Goal: Task Accomplishment & Management: Manage account settings

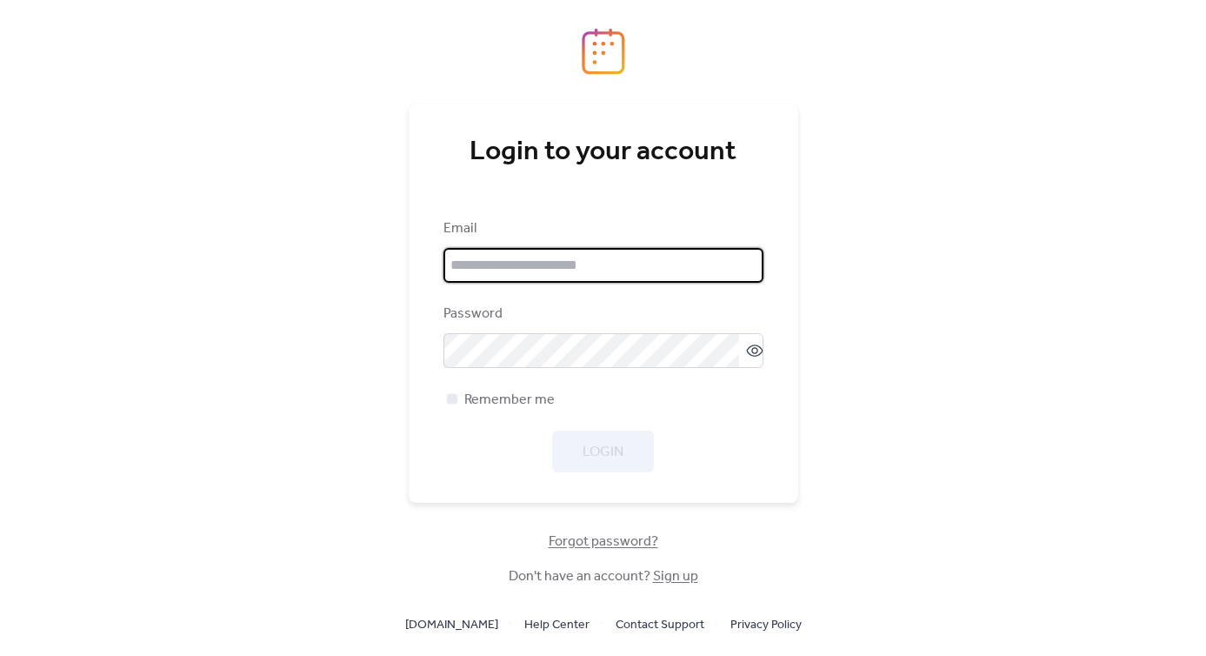
click at [593, 261] on input "email" at bounding box center [603, 265] width 320 height 35
type input "**********"
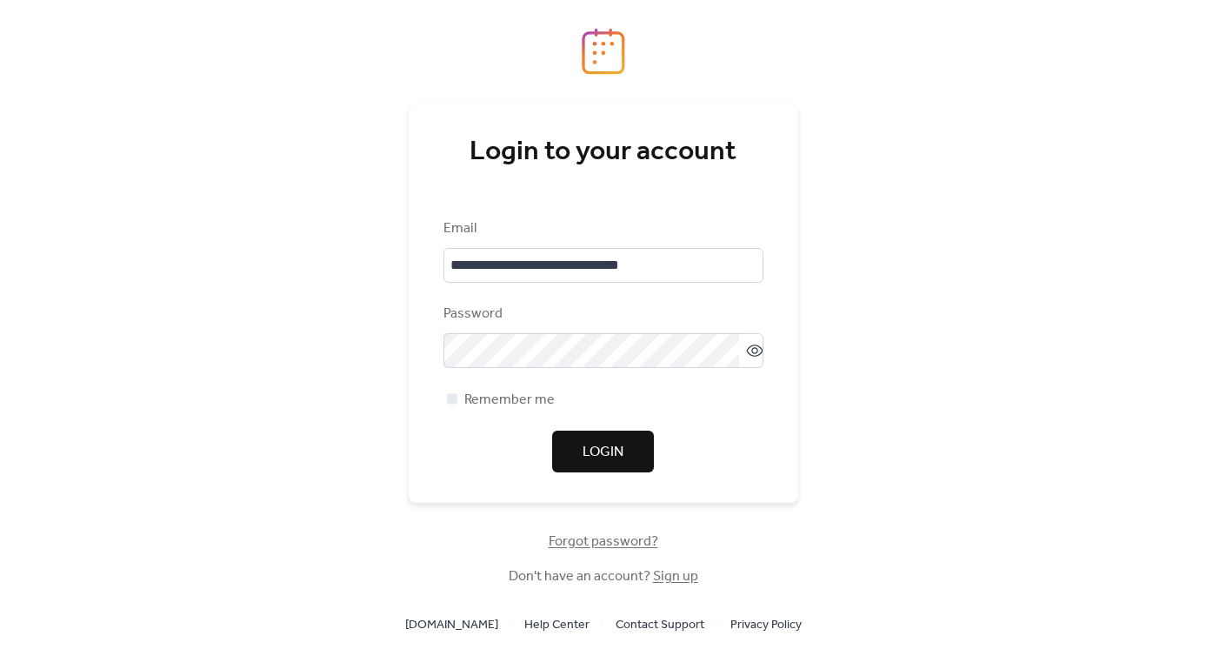
click at [585, 448] on span "Login" at bounding box center [603, 452] width 41 height 21
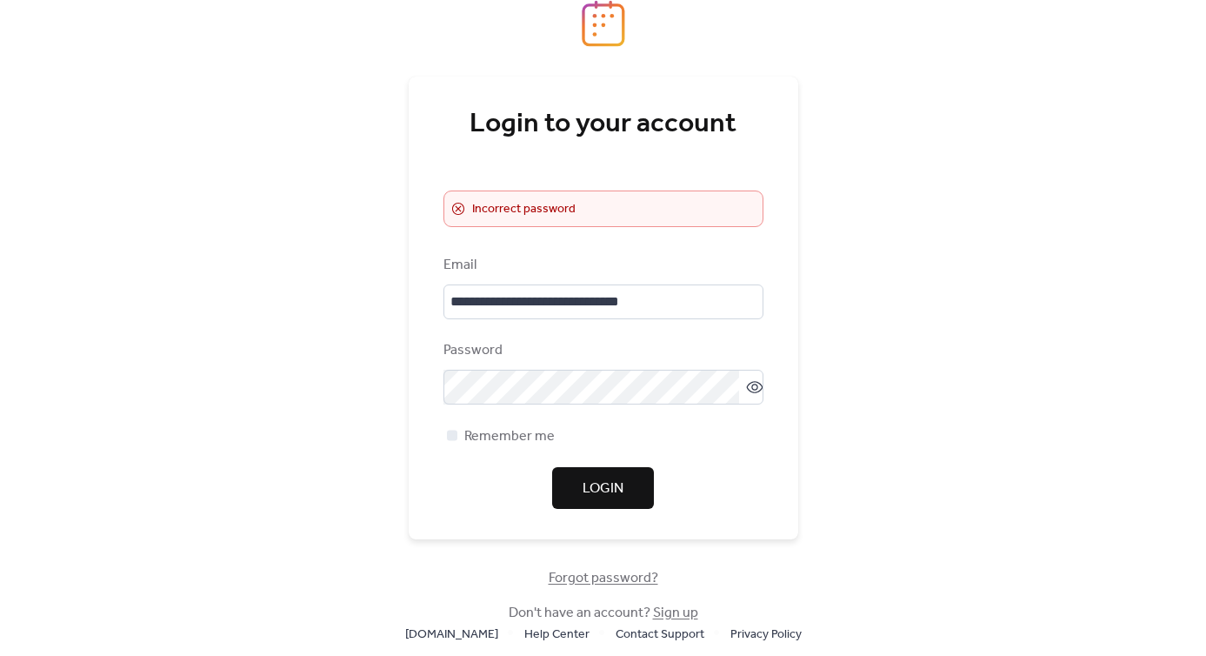
click at [303, 409] on div "**********" at bounding box center [603, 328] width 1206 height 656
click at [597, 491] on span "Login" at bounding box center [603, 488] width 41 height 21
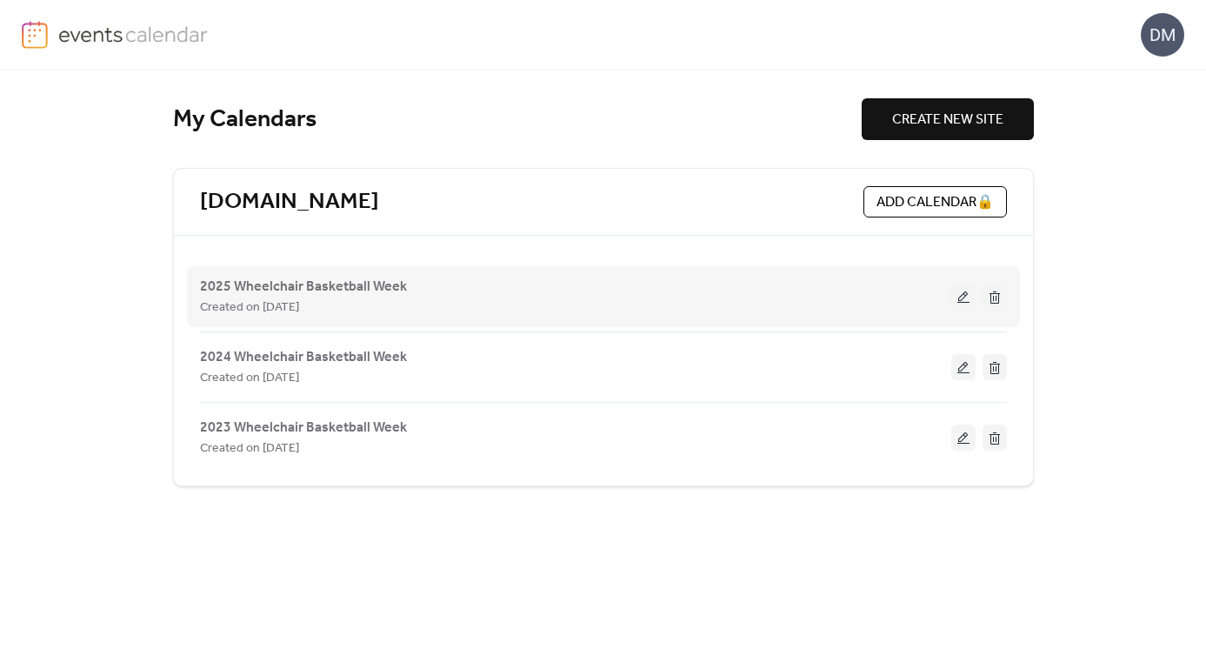
click at [962, 297] on button at bounding box center [963, 296] width 24 height 26
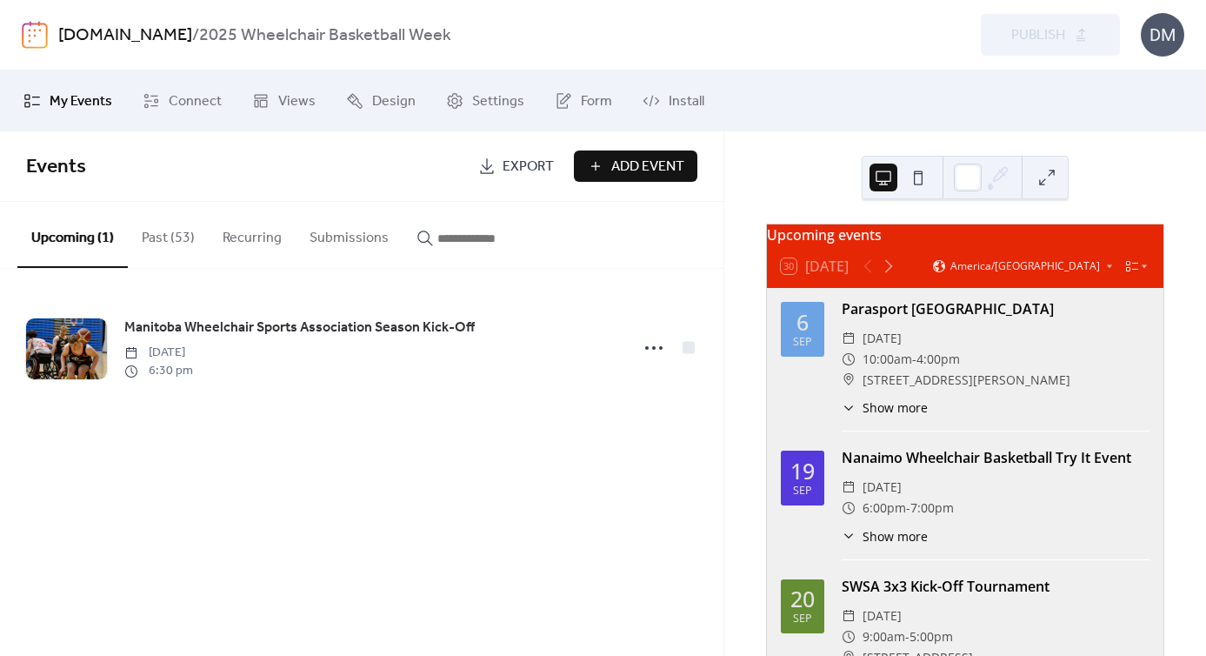
click at [1164, 44] on div "DM" at bounding box center [1162, 34] width 43 height 43
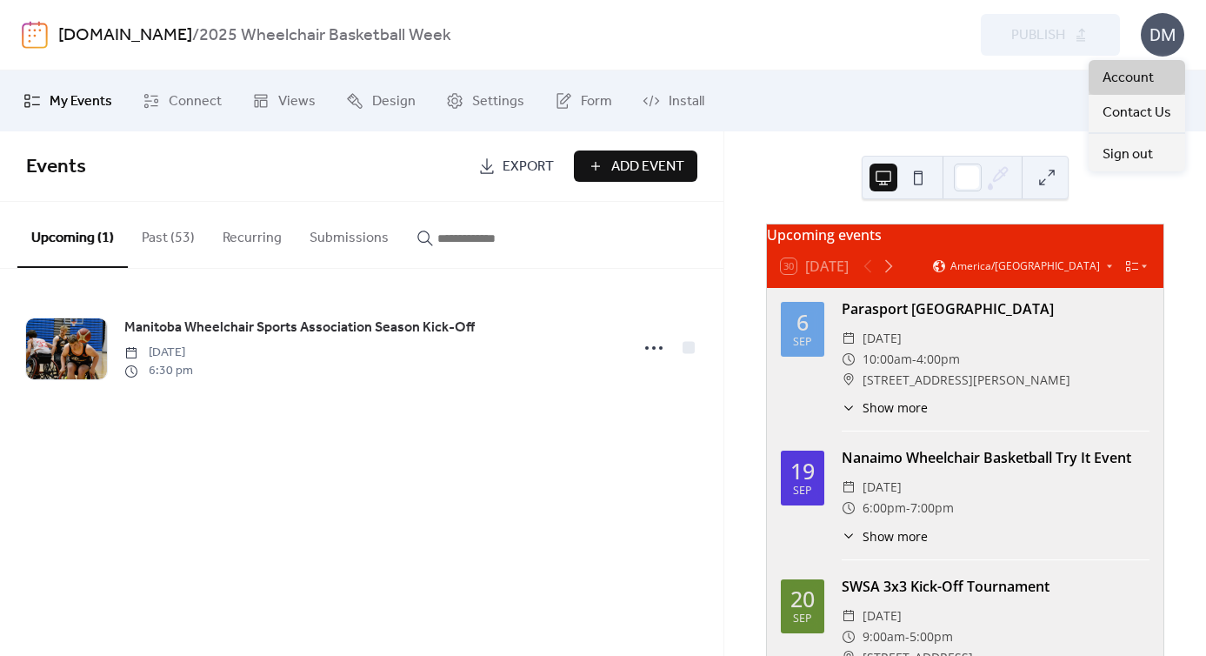
click at [1143, 79] on span "Account" at bounding box center [1127, 78] width 51 height 21
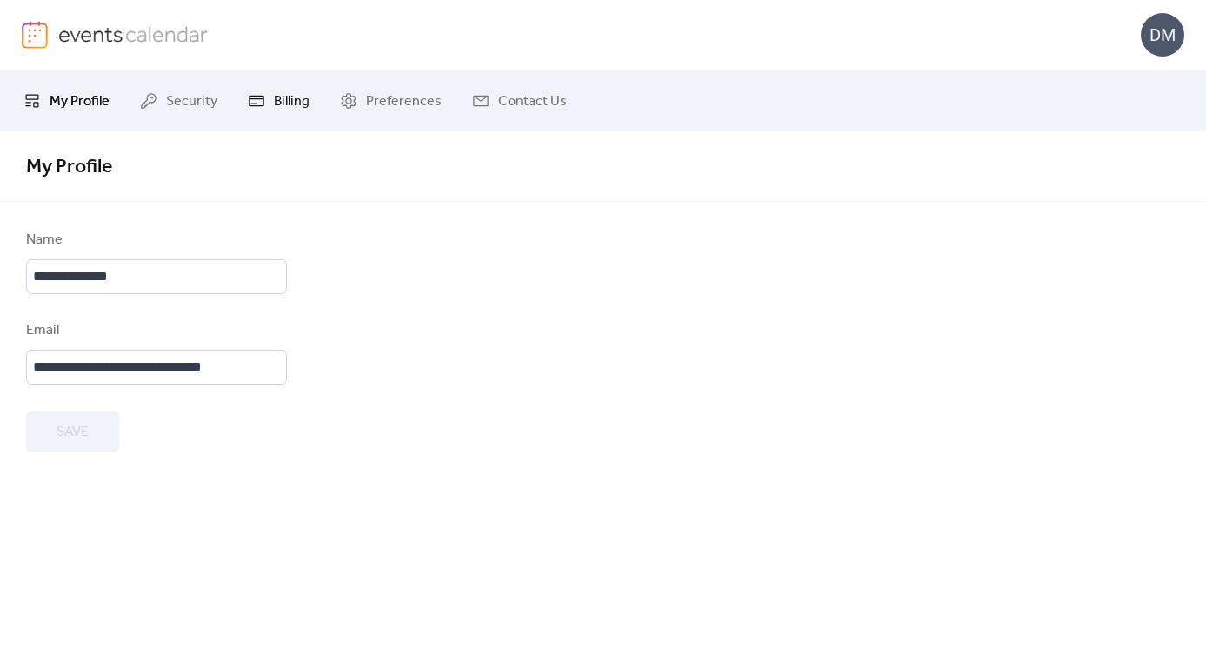
click at [281, 109] on span "Billing" at bounding box center [292, 101] width 36 height 21
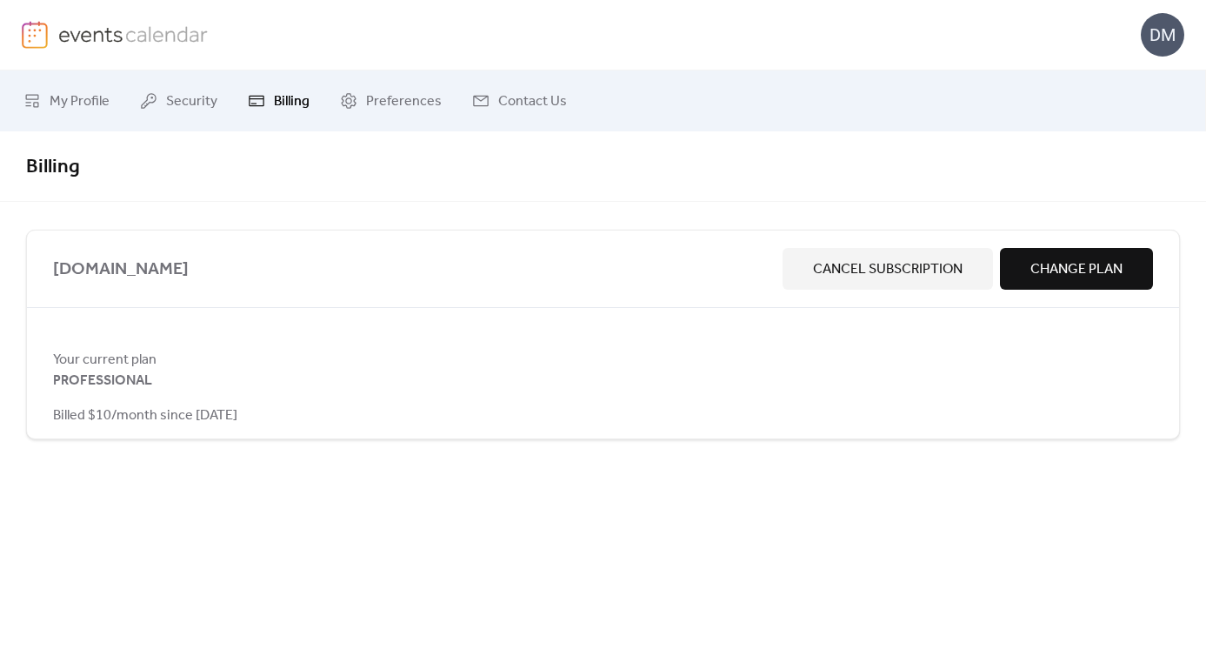
click at [945, 268] on span "Cancel Subscription" at bounding box center [888, 269] width 150 height 21
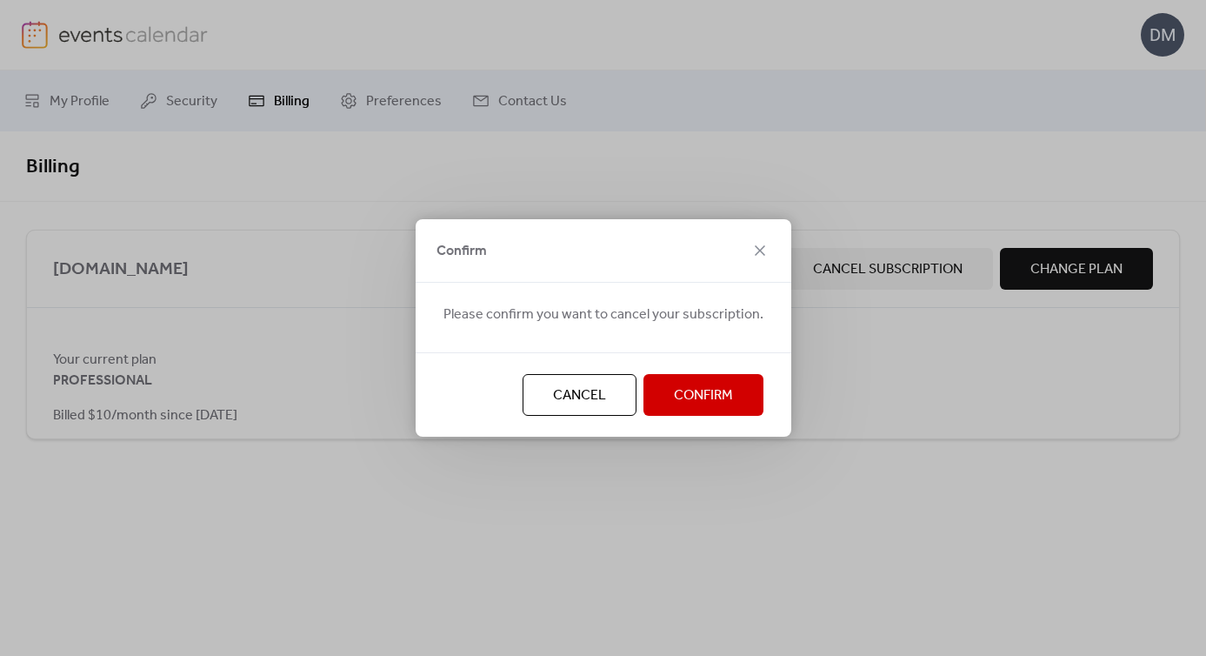
click at [702, 396] on span "Confirm" at bounding box center [703, 395] width 59 height 21
